Goal: Information Seeking & Learning: Understand process/instructions

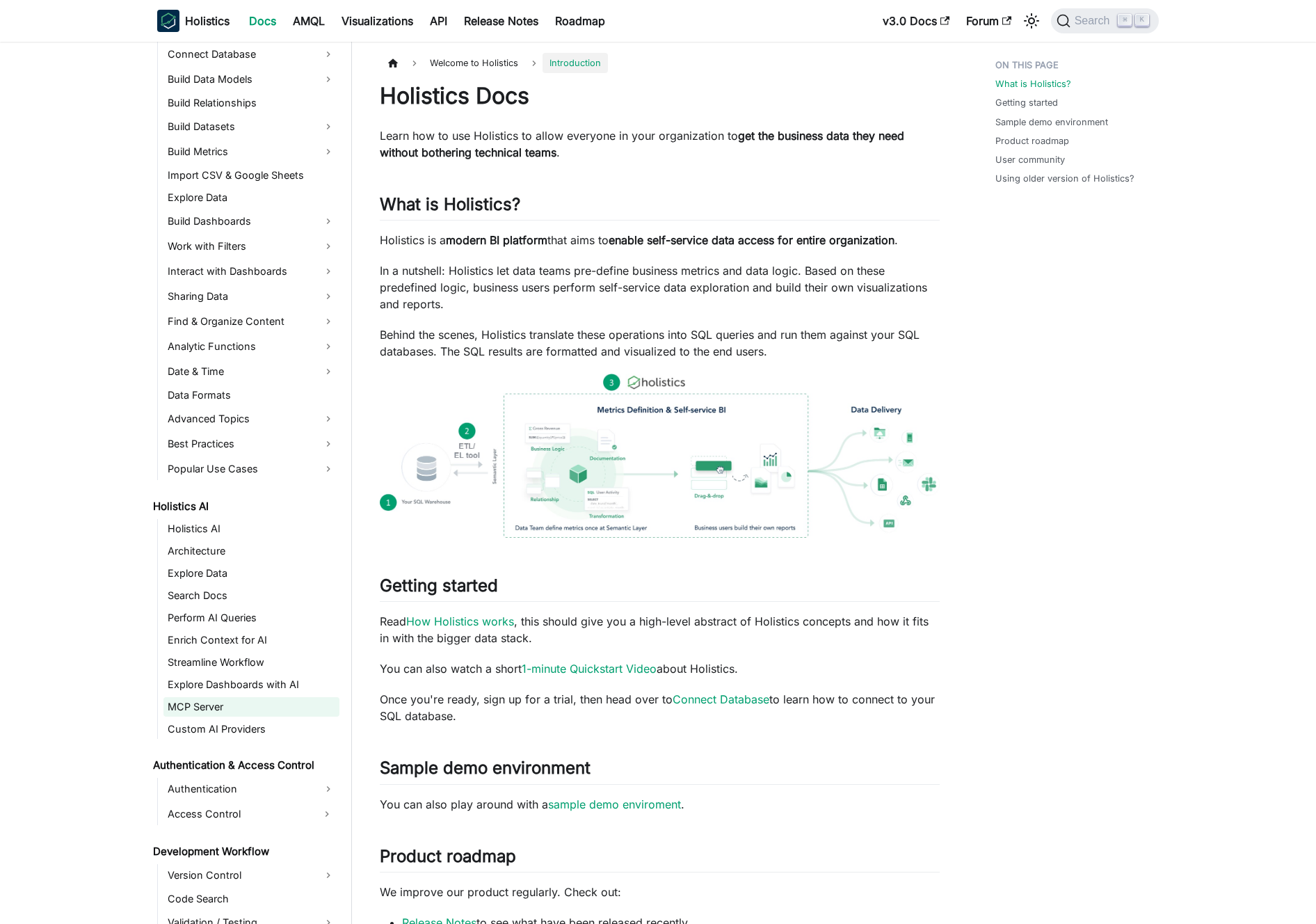
click at [244, 700] on link "MCP Server" at bounding box center [251, 706] width 176 height 19
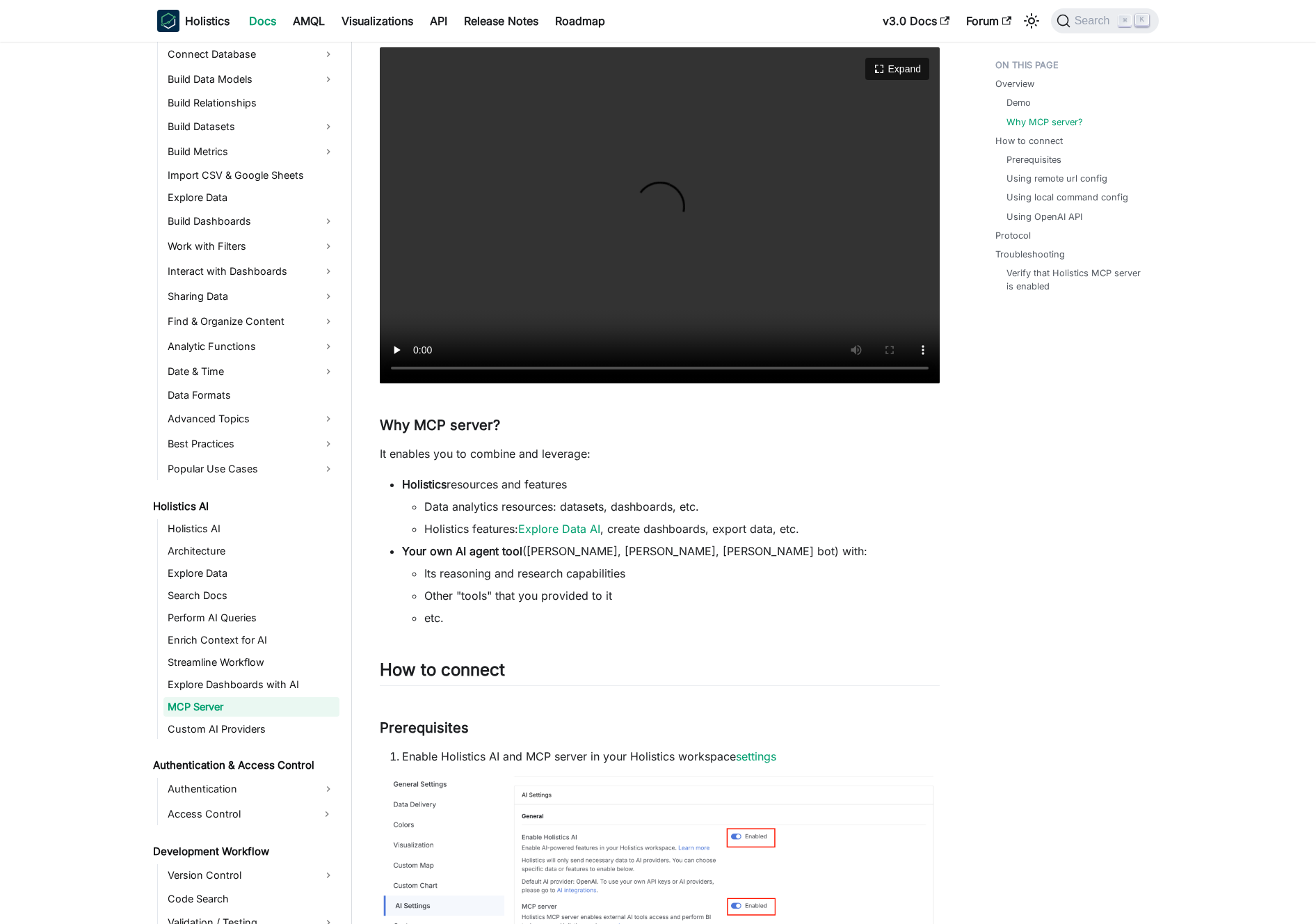
scroll to position [429, 0]
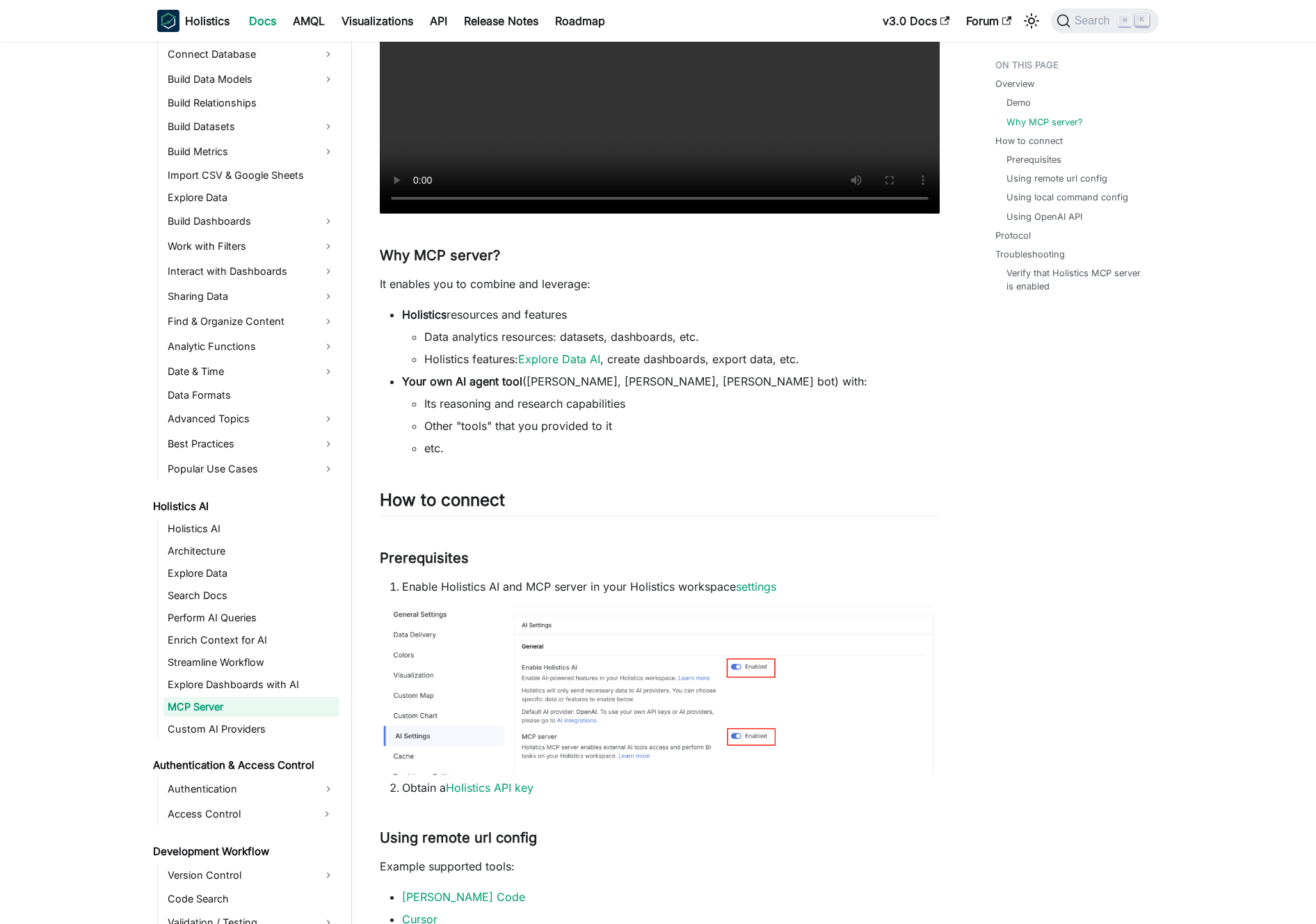
click at [560, 288] on p "It enables you to combine and leverage:" at bounding box center [660, 284] width 560 height 17
click at [564, 288] on p "It enables you to combine and leverage:" at bounding box center [660, 284] width 560 height 17
click at [579, 312] on li "Holistics resources and features Data analytics resources: datasets, dashboards…" at bounding box center [670, 336] width 538 height 61
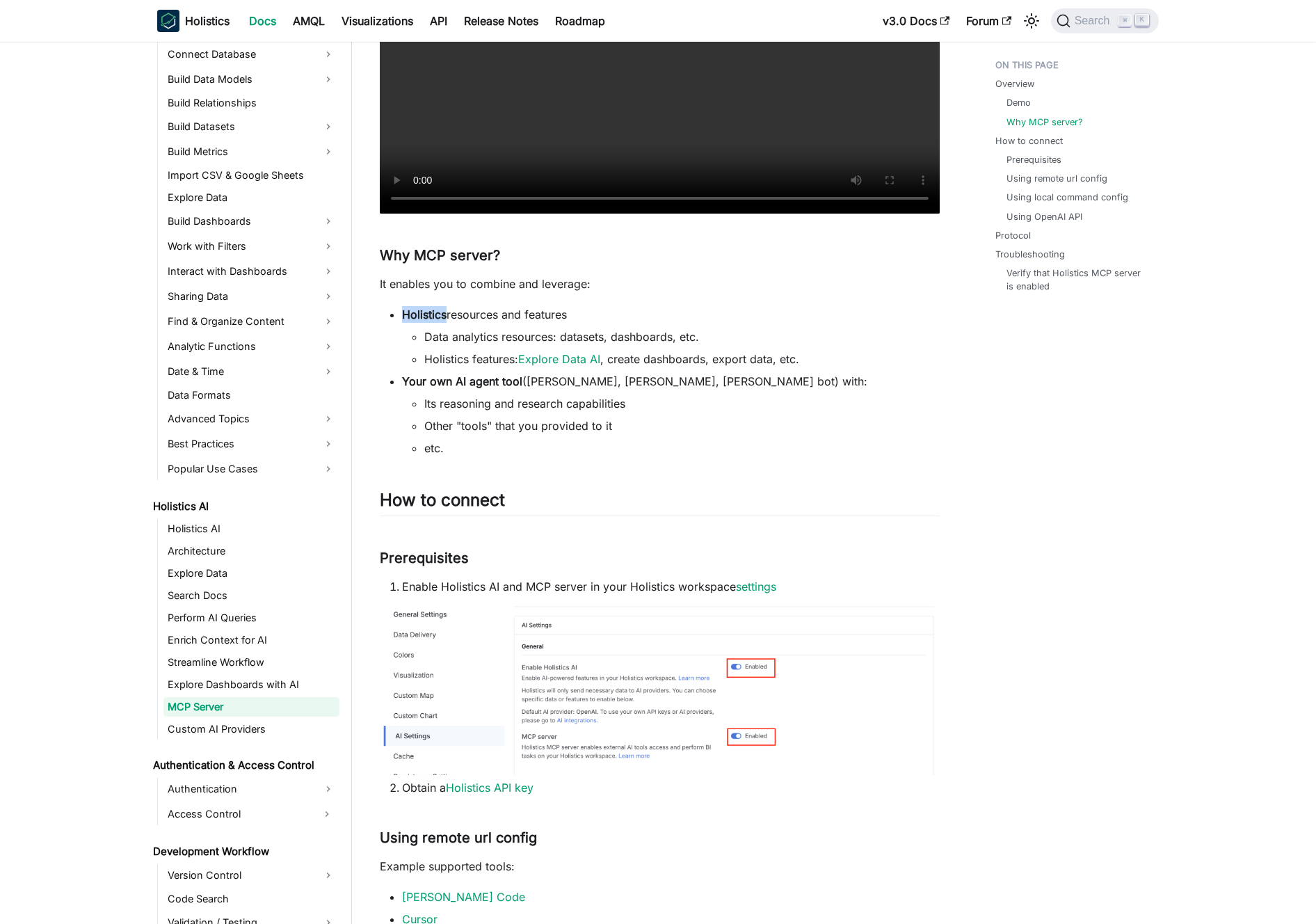
click at [579, 312] on li "Holistics resources and features Data analytics resources: datasets, dashboards…" at bounding box center [670, 336] width 538 height 61
click at [589, 313] on li "Holistics resources and features Data analytics resources: datasets, dashboards…" at bounding box center [670, 336] width 538 height 61
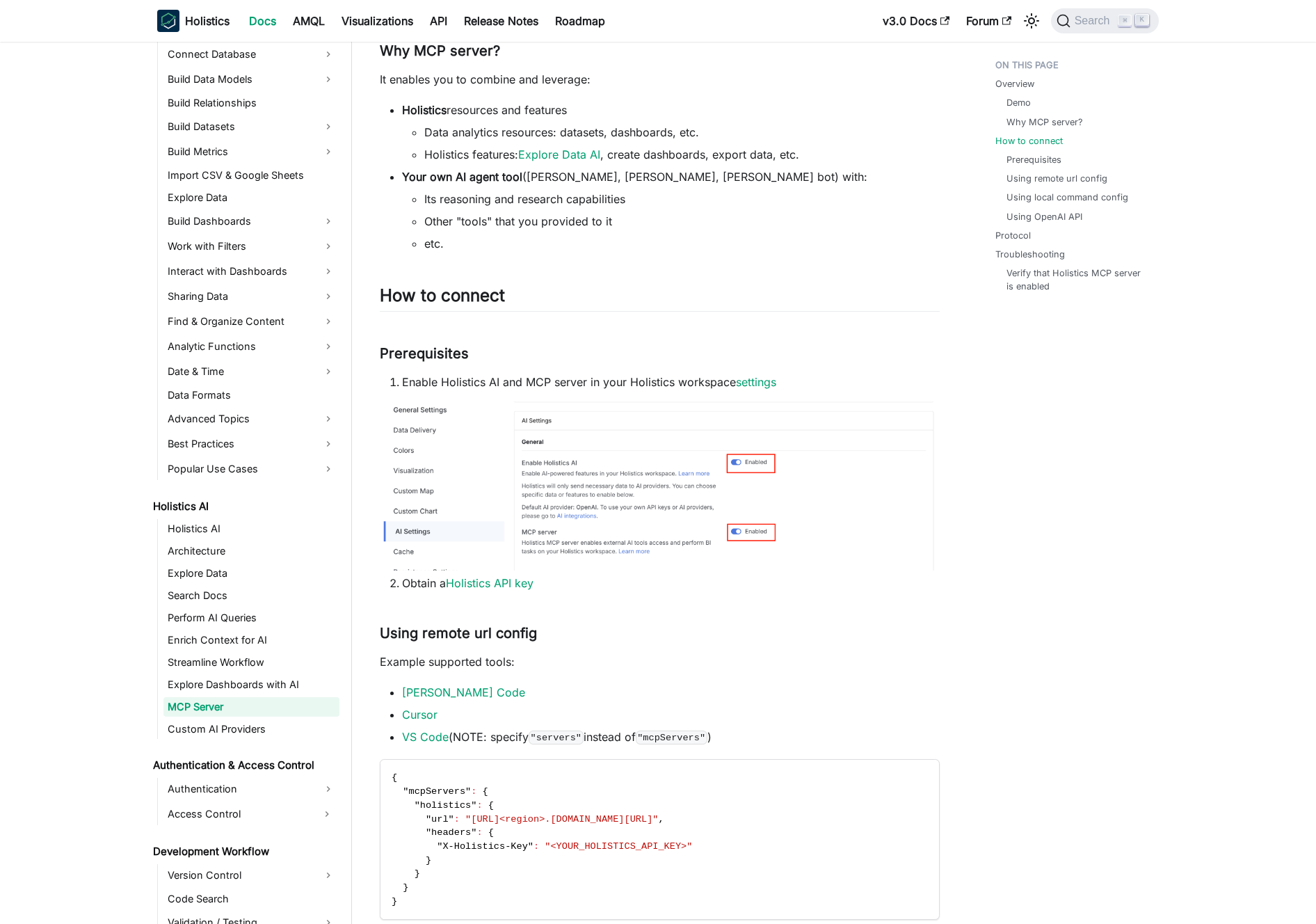
scroll to position [684, 0]
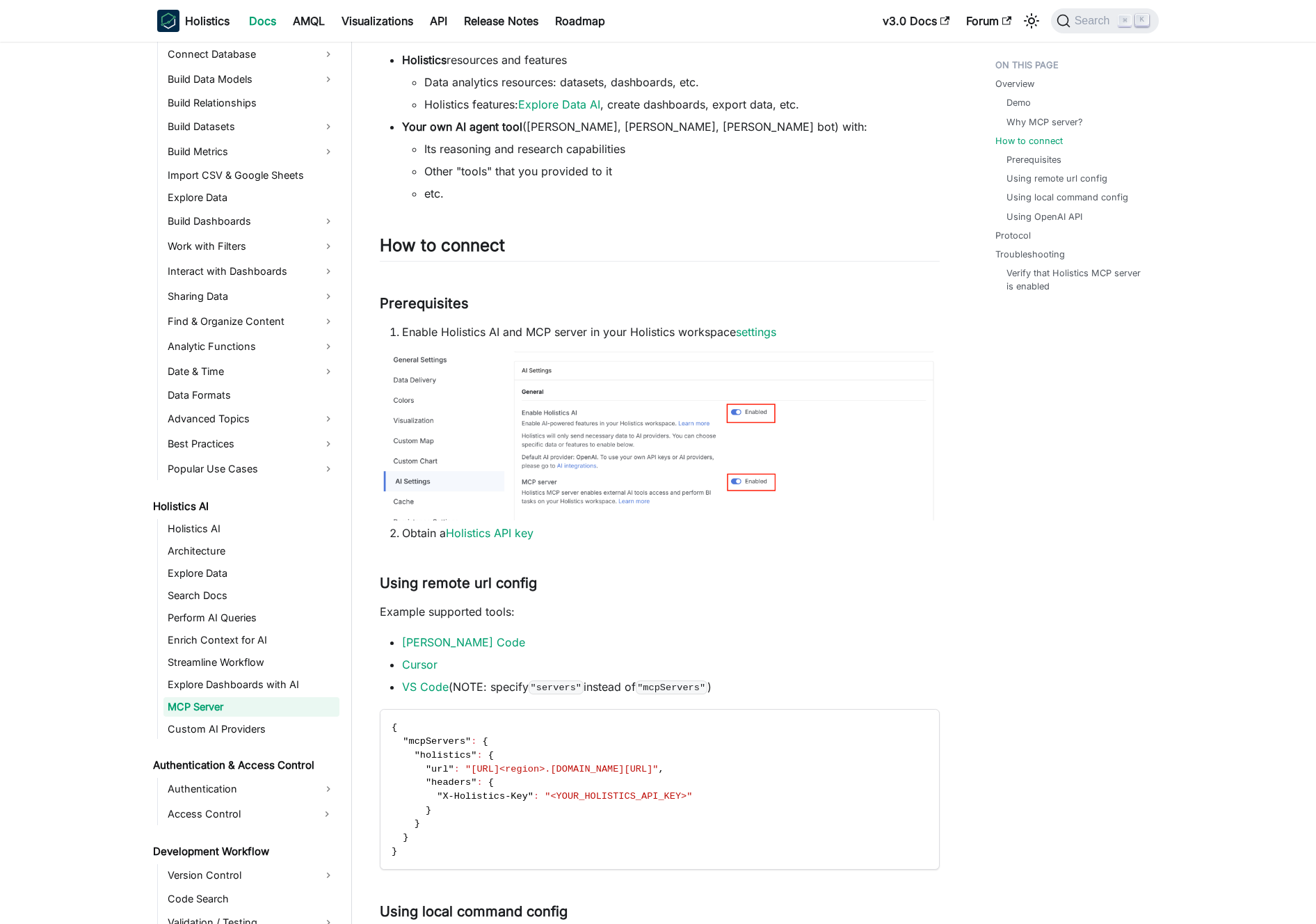
click at [661, 332] on li "Enable Holistics AI and MCP server in your Holistics workspace settings" at bounding box center [670, 332] width 538 height 17
click at [649, 332] on li "Enable Holistics AI and MCP server in your Holistics workspace settings" at bounding box center [670, 332] width 538 height 17
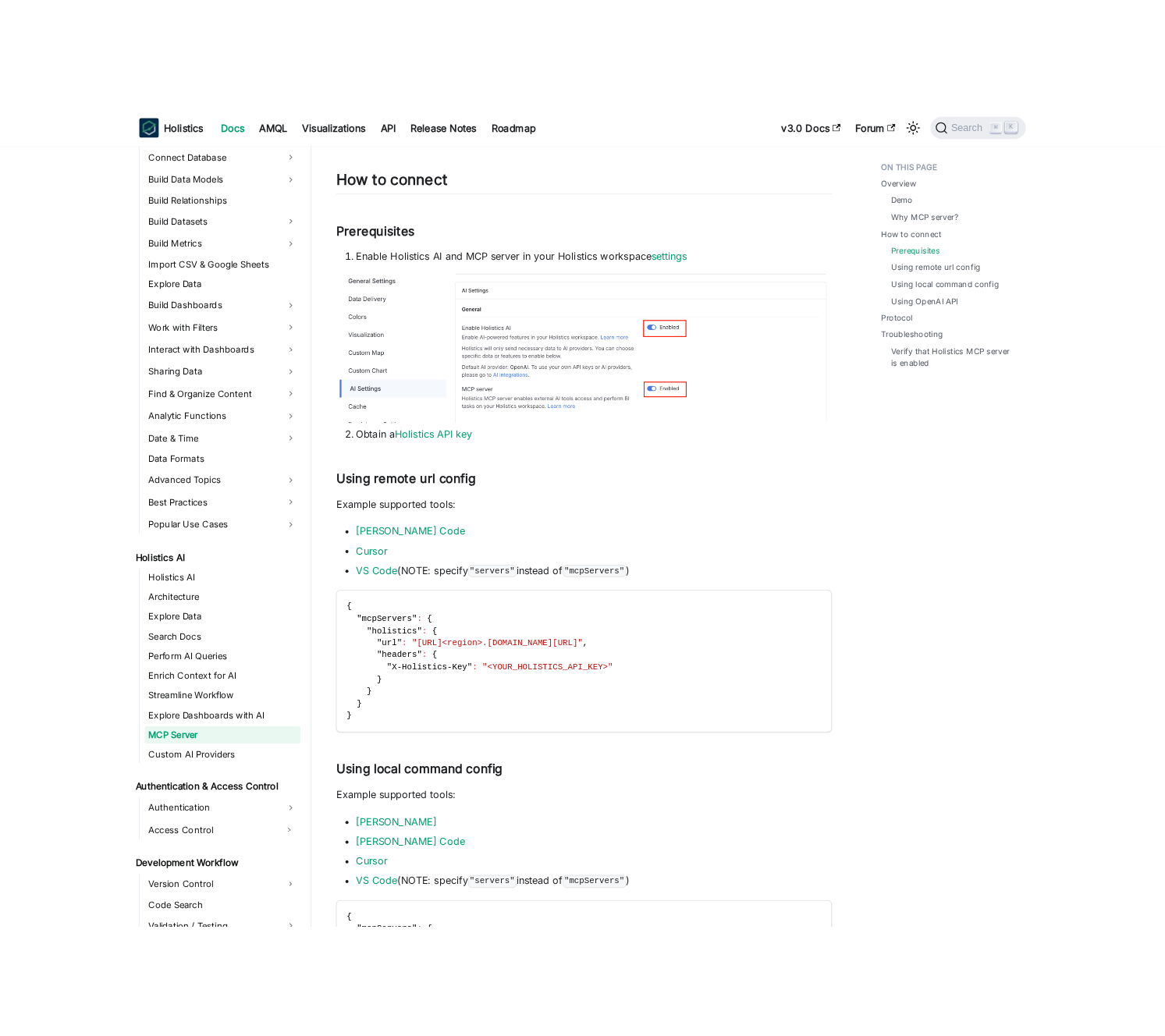
scroll to position [1038, 0]
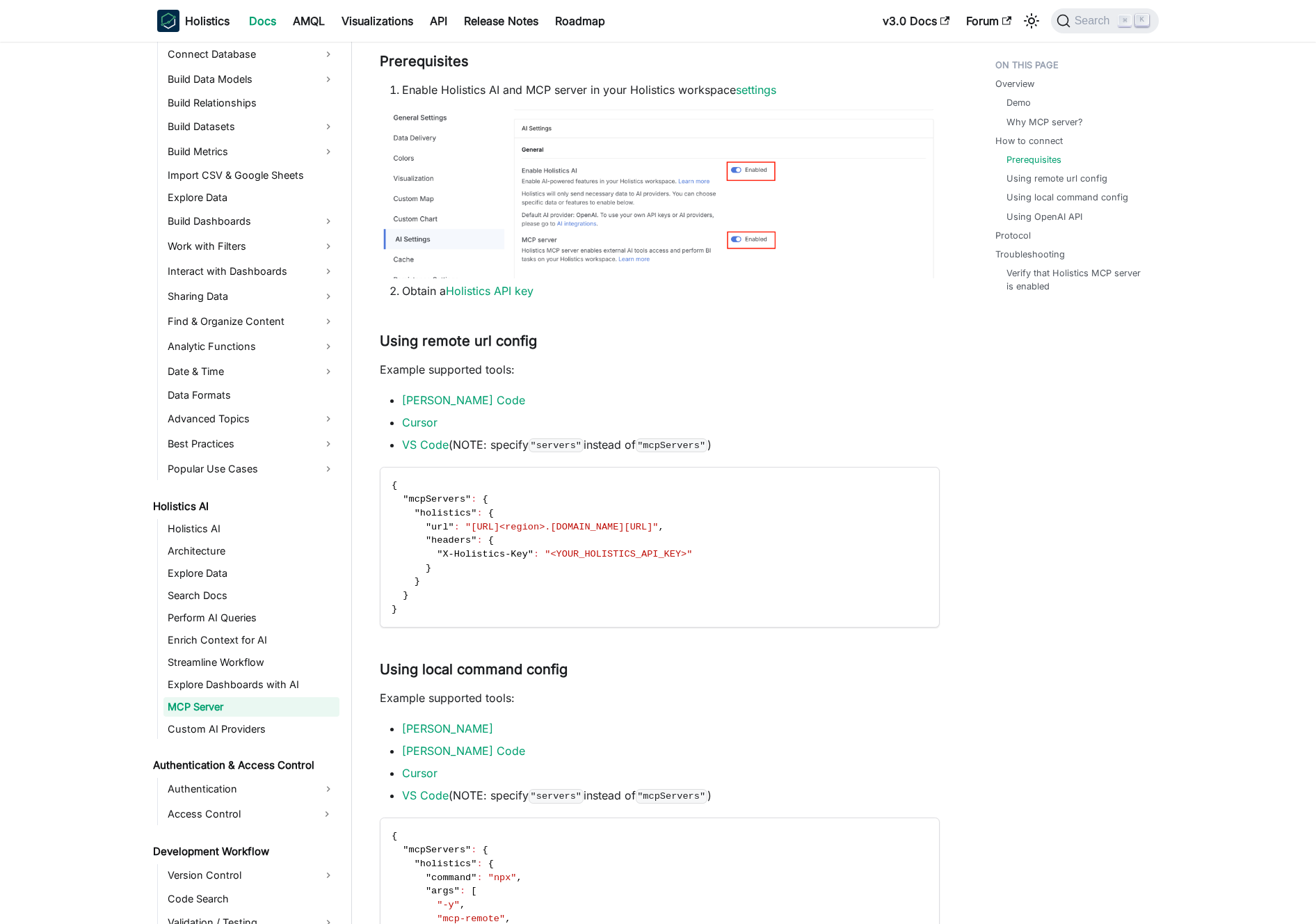
click at [599, 366] on p "Example supported tools:" at bounding box center [660, 369] width 560 height 17
click at [606, 367] on p "Example supported tools:" at bounding box center [660, 369] width 560 height 17
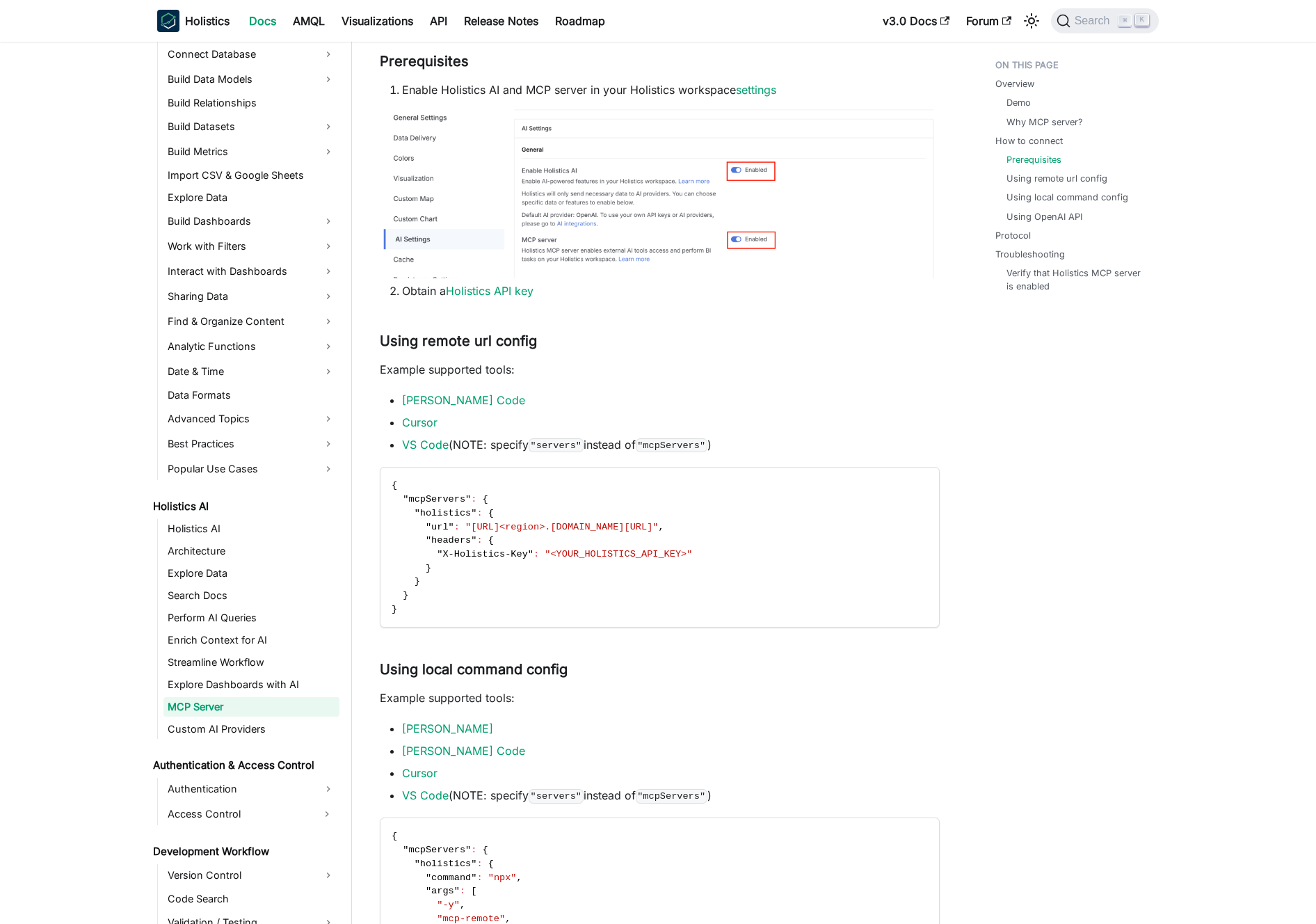
drag, startPoint x: 2, startPoint y: 312, endPoint x: 9, endPoint y: 316, distance: 8.1
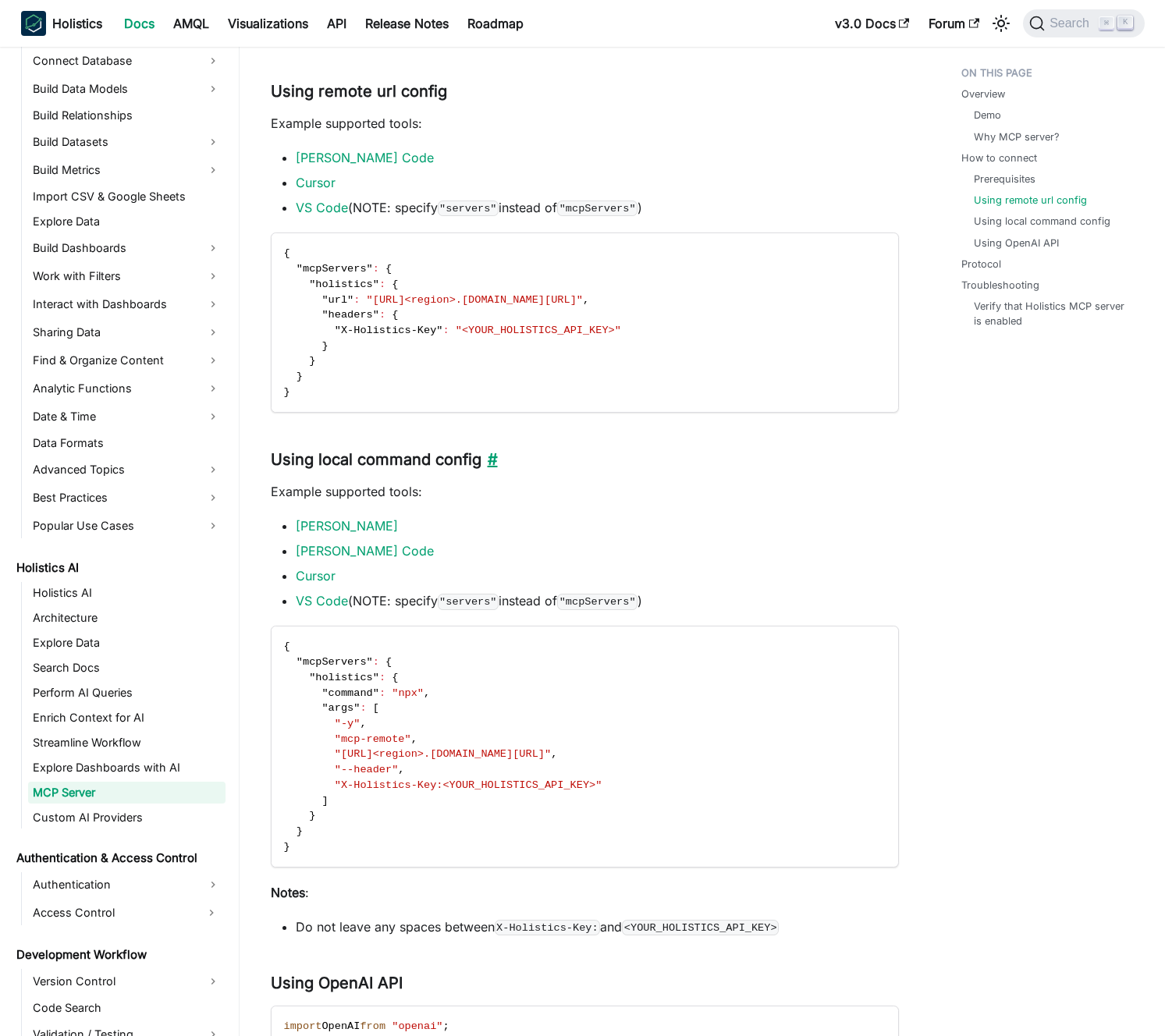
click at [486, 457] on link "​" at bounding box center [489, 459] width 16 height 19
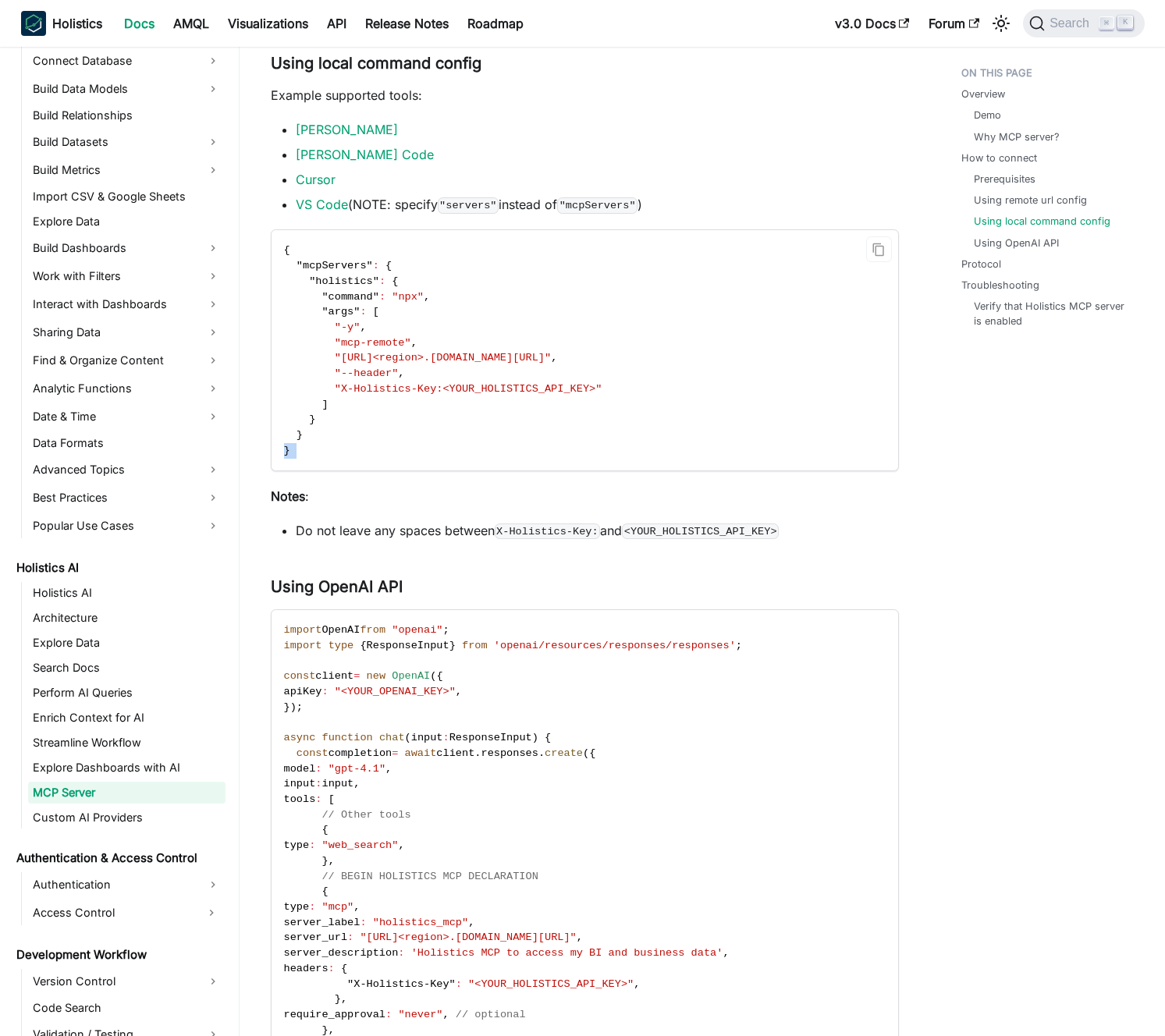
click at [486, 457] on code "{ "mcpServers" : { "holistics" : { "command" : "npx" , "args" : [ "-y" , "mcp-r…" at bounding box center [584, 350] width 624 height 240
click at [482, 438] on code "{ "mcpServers" : { "holistics" : { "command" : "npx" , "args" : [ "-y" , "mcp-r…" at bounding box center [584, 350] width 624 height 240
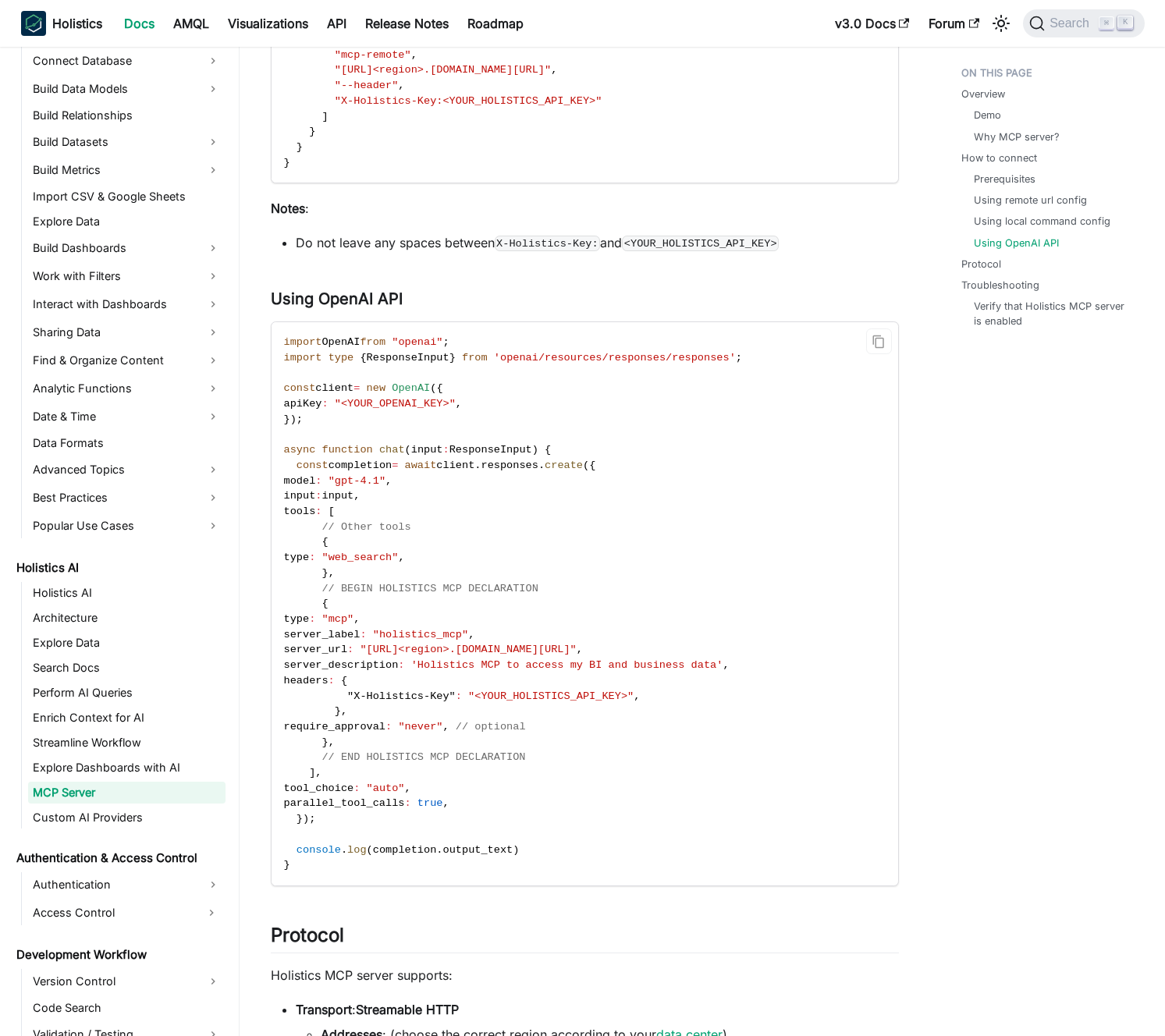
scroll to position [2024, 0]
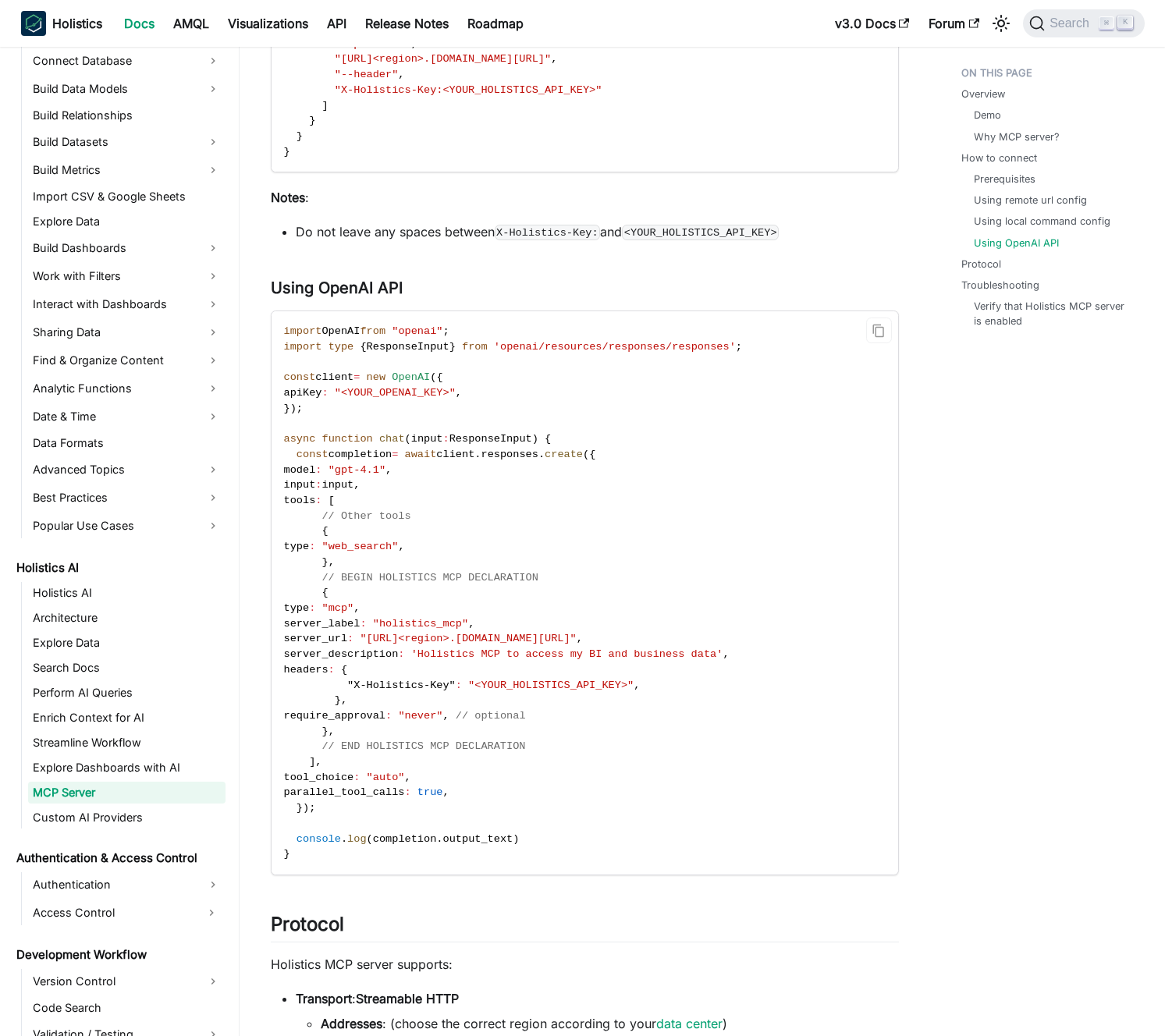
click at [404, 349] on span "ResponseInput" at bounding box center [408, 347] width 83 height 12
click at [399, 348] on span "ResponseInput" at bounding box center [408, 347] width 83 height 12
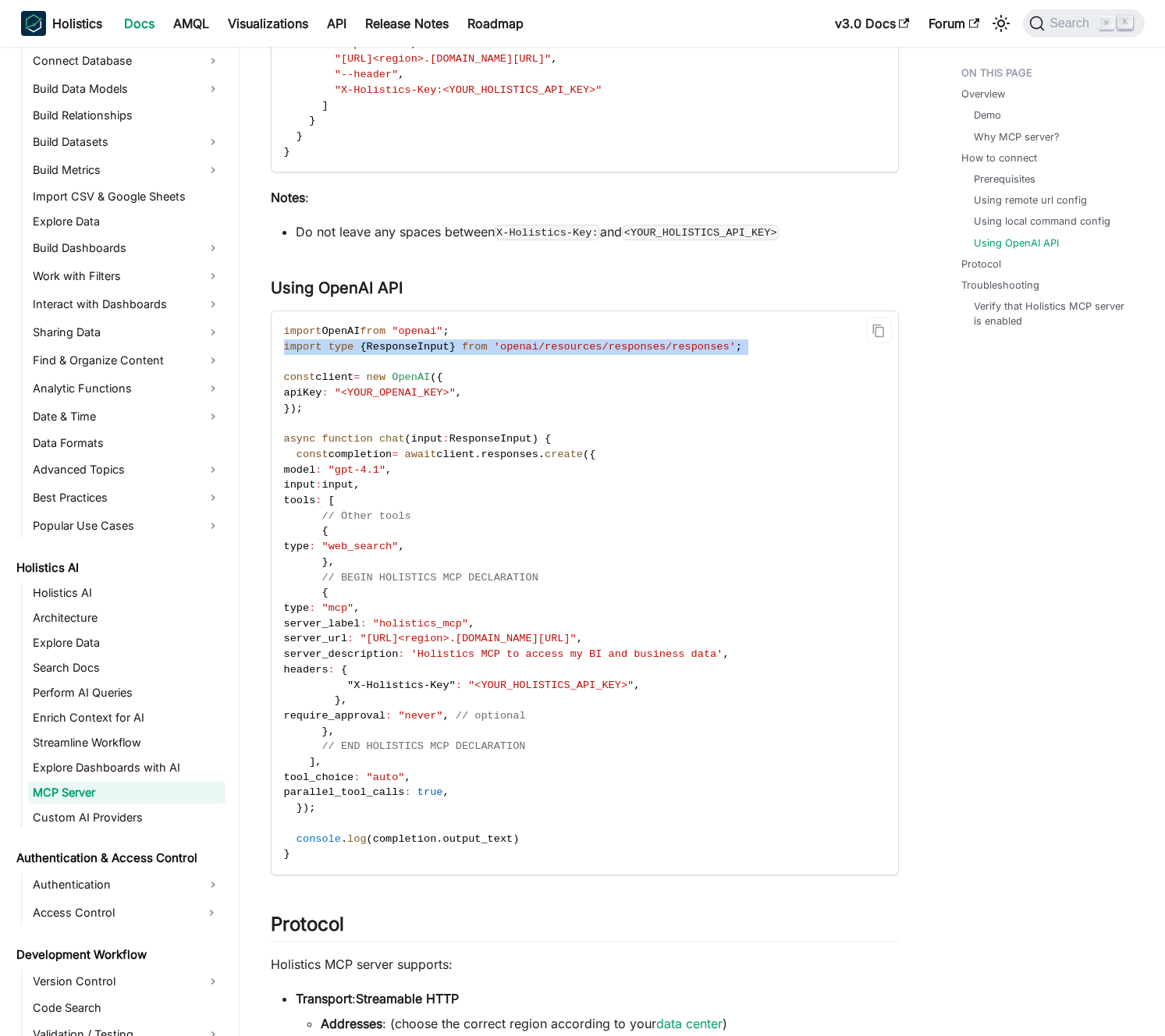
click at [399, 348] on span "ResponseInput" at bounding box center [408, 347] width 83 height 12
click at [402, 348] on span "ResponseInput" at bounding box center [408, 347] width 83 height 12
click at [406, 347] on span "ResponseInput" at bounding box center [408, 347] width 83 height 12
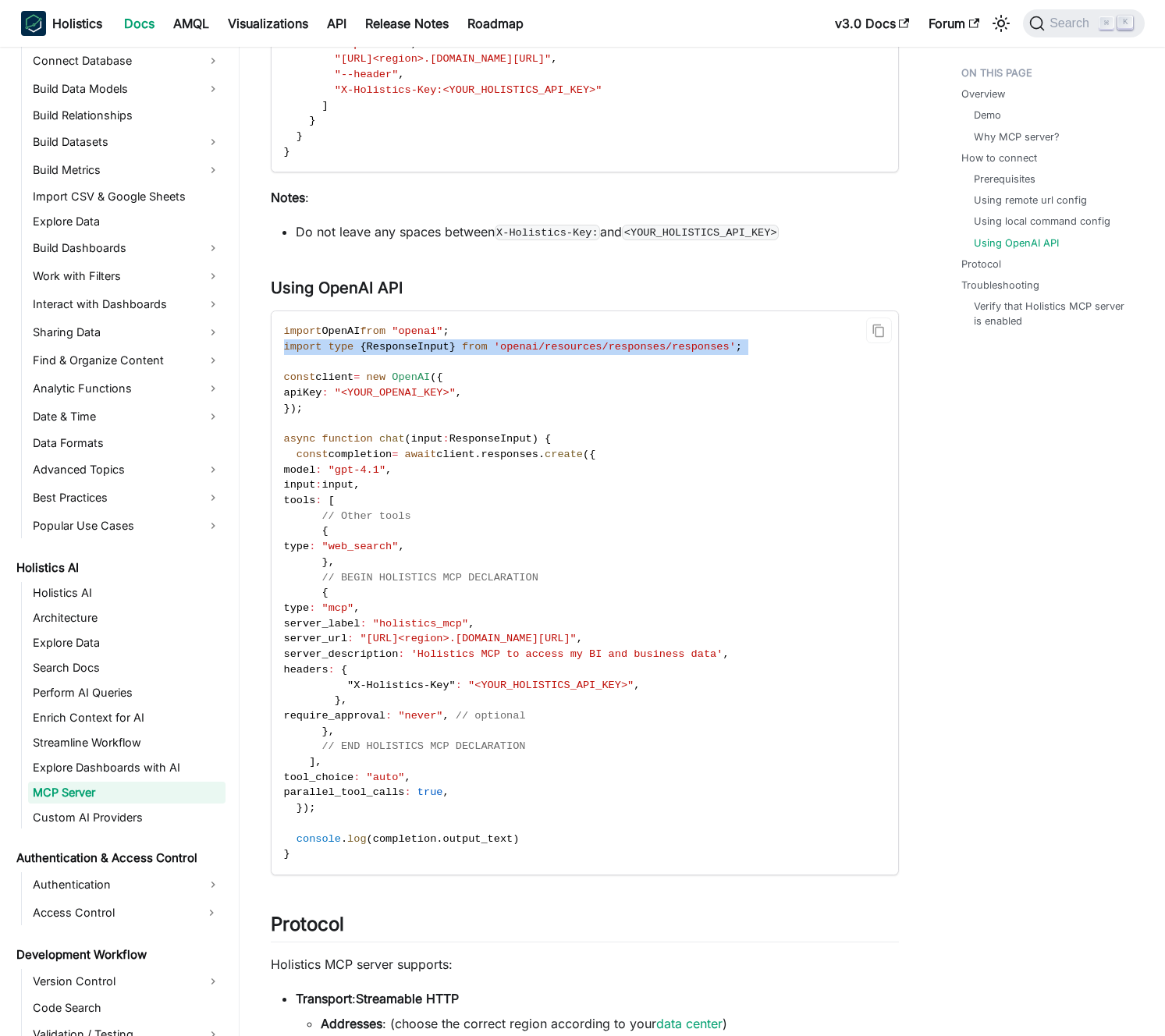
click at [406, 347] on span "ResponseInput" at bounding box center [408, 347] width 83 height 12
click at [417, 349] on span "ResponseInput" at bounding box center [408, 347] width 83 height 12
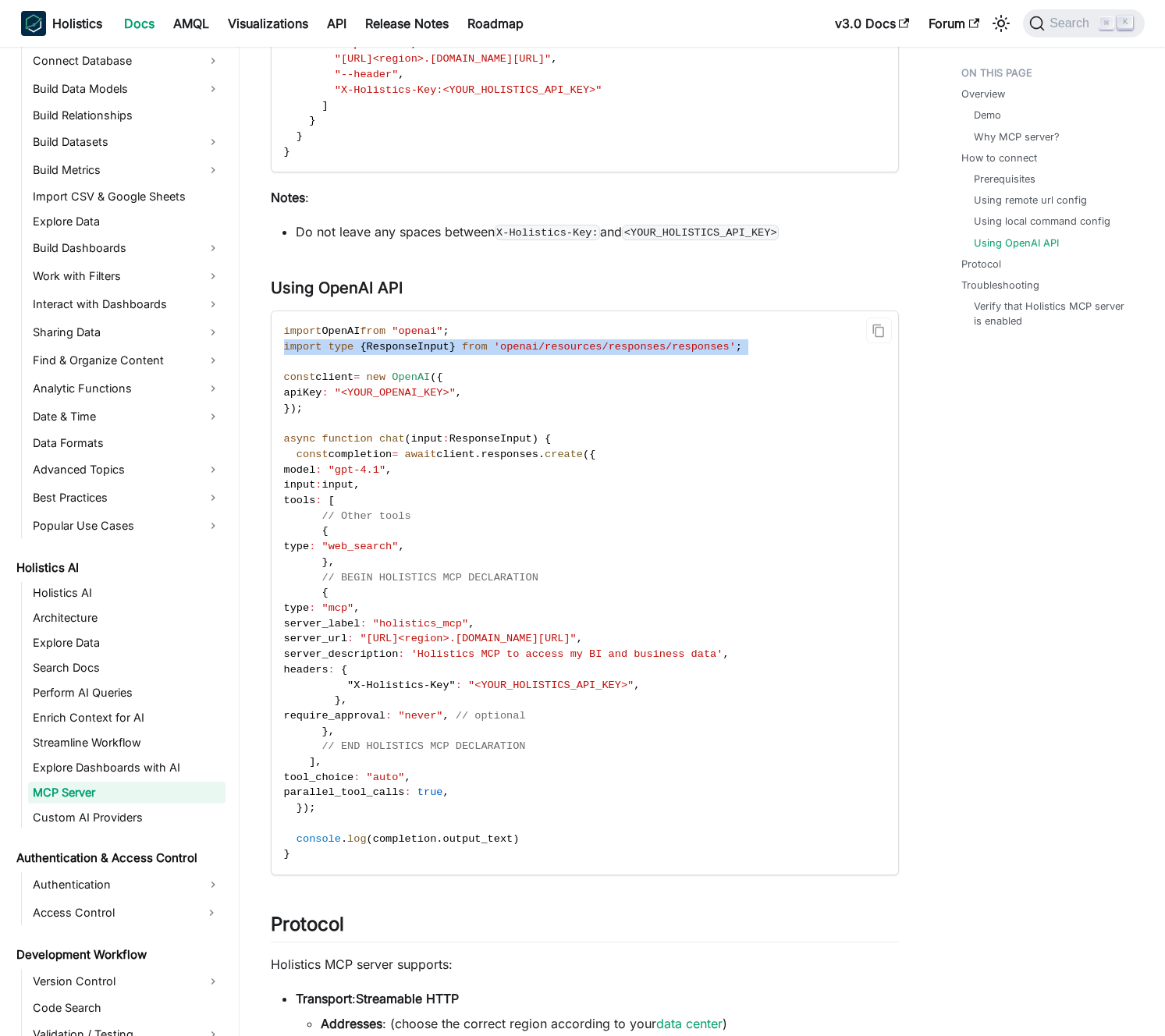
click at [419, 349] on span "ResponseInput" at bounding box center [408, 347] width 83 height 12
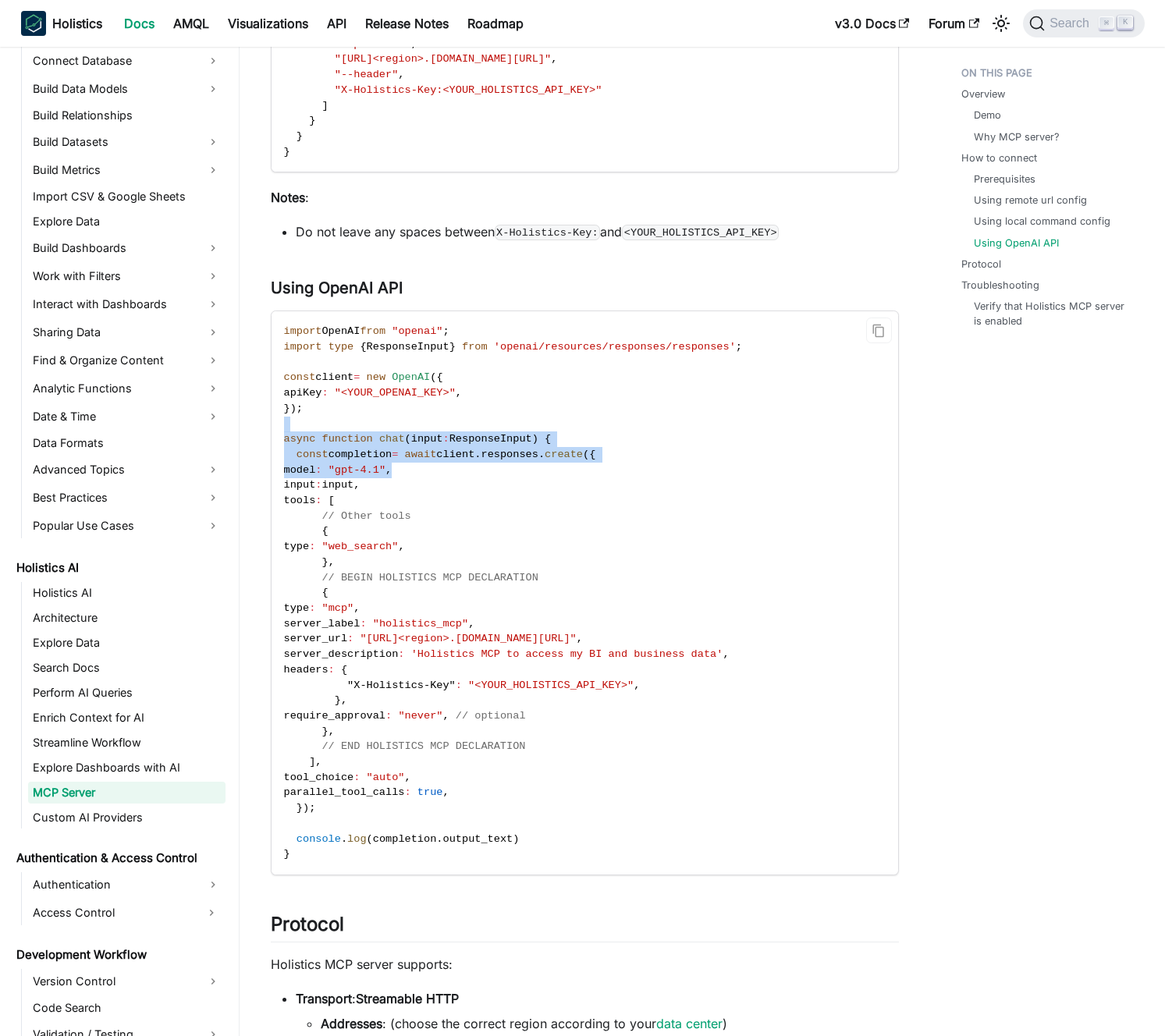
drag, startPoint x: 458, startPoint y: 425, endPoint x: 463, endPoint y: 467, distance: 42.3
click at [463, 467] on code "import OpenAI from "openai" ; import type { ResponseInput } from 'openai/resour…" at bounding box center [584, 592] width 624 height 563
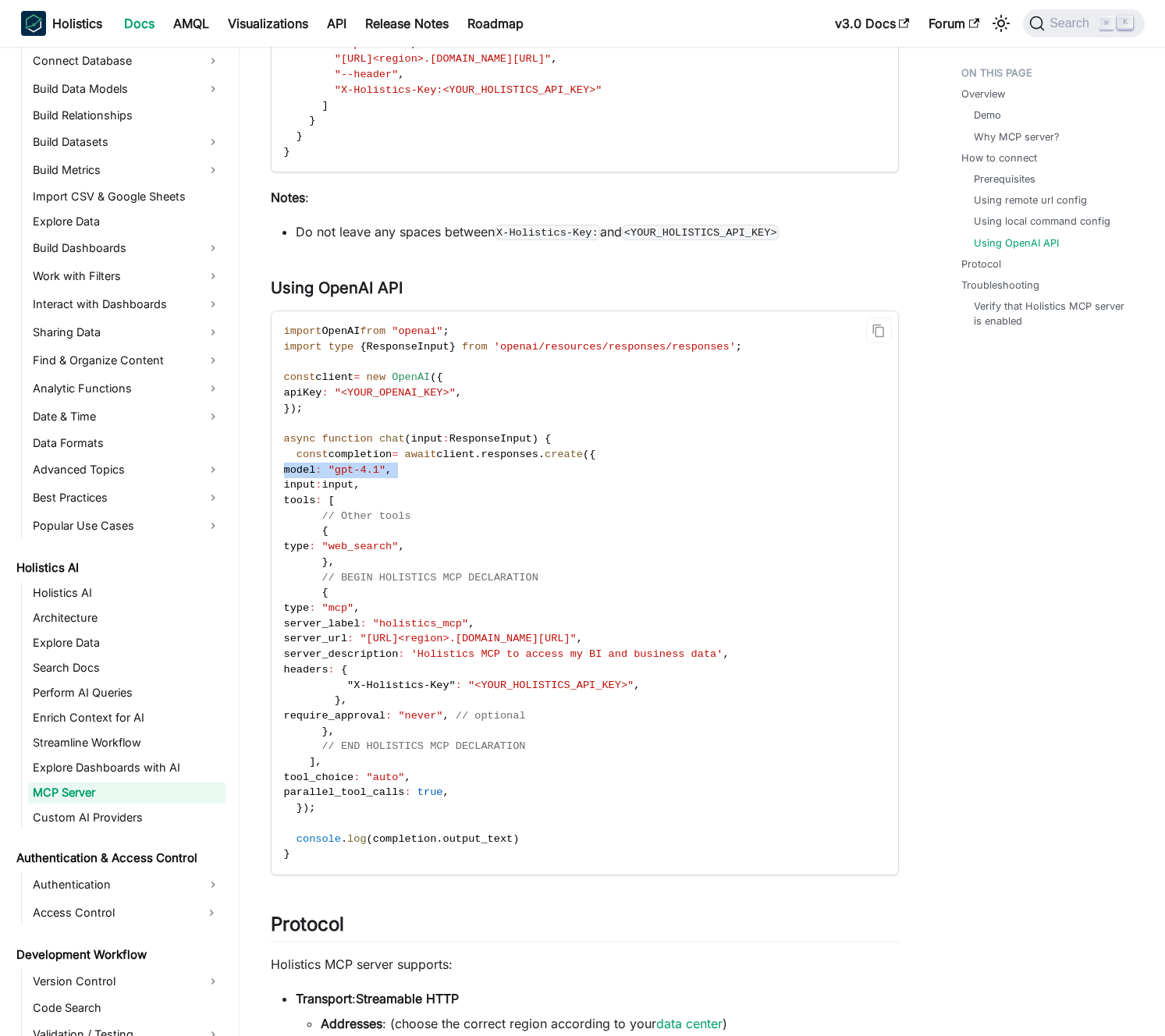
click at [451, 469] on code "import OpenAI from "openai" ; import type { ResponseInput } from 'openai/resour…" at bounding box center [584, 592] width 624 height 563
click at [458, 476] on code "import OpenAI from "openai" ; import type { ResponseInput } from 'openai/resour…" at bounding box center [584, 592] width 624 height 563
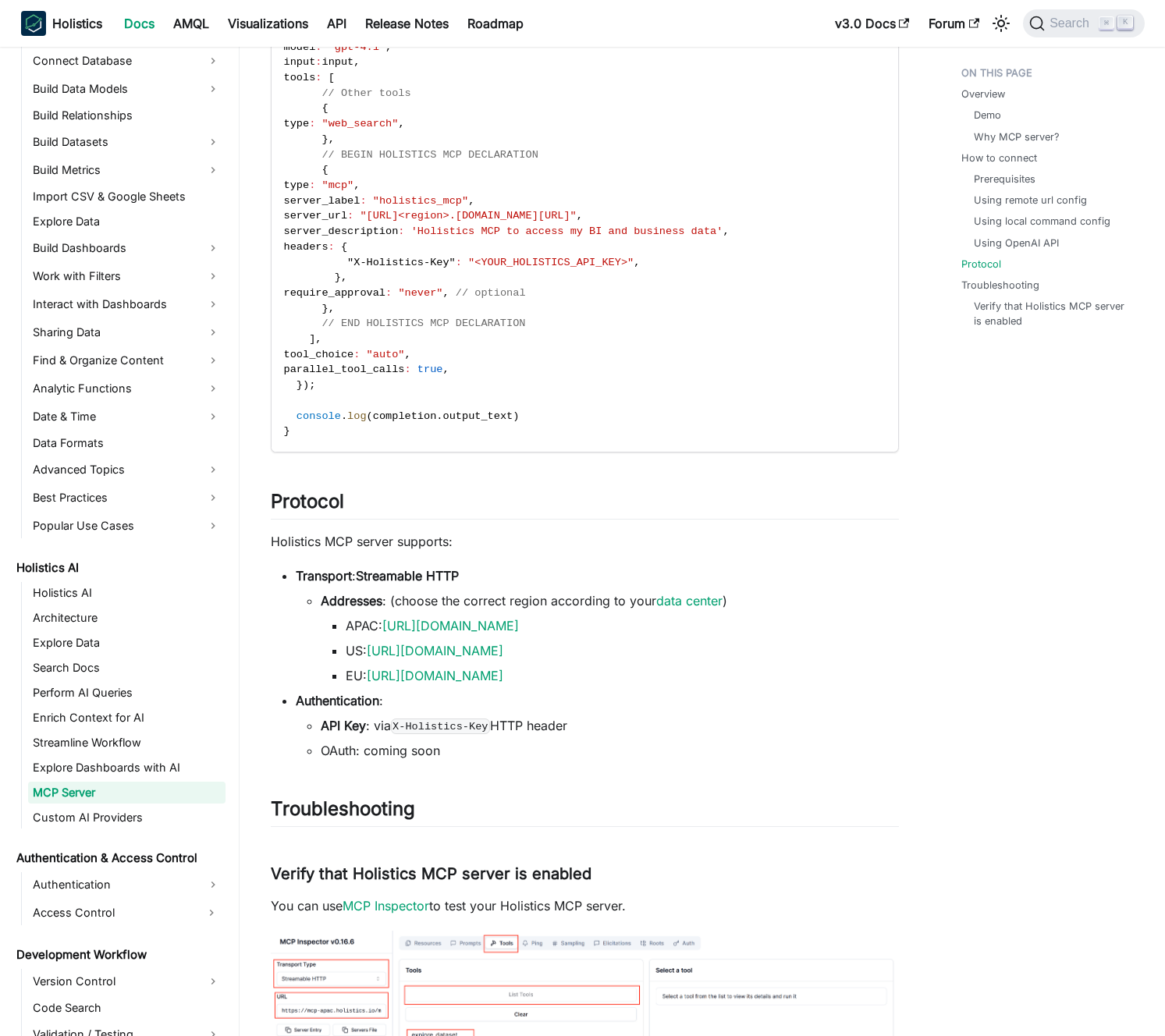
scroll to position [2459, 0]
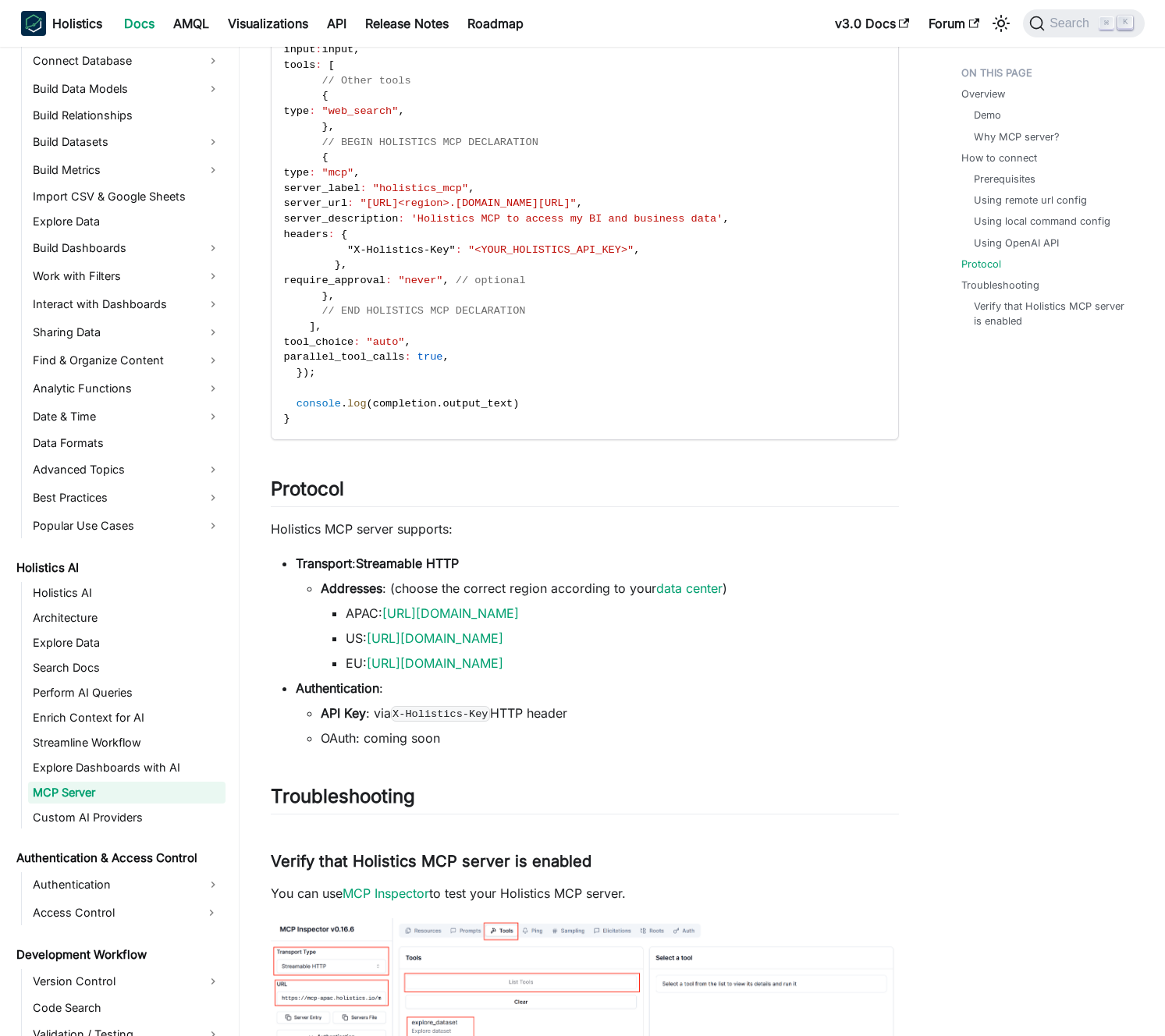
click at [400, 534] on p "Holistics MCP server supports:" at bounding box center [585, 529] width 628 height 19
click at [403, 534] on p "Holistics MCP server supports:" at bounding box center [585, 529] width 628 height 19
